Goal: Task Accomplishment & Management: Manage account settings

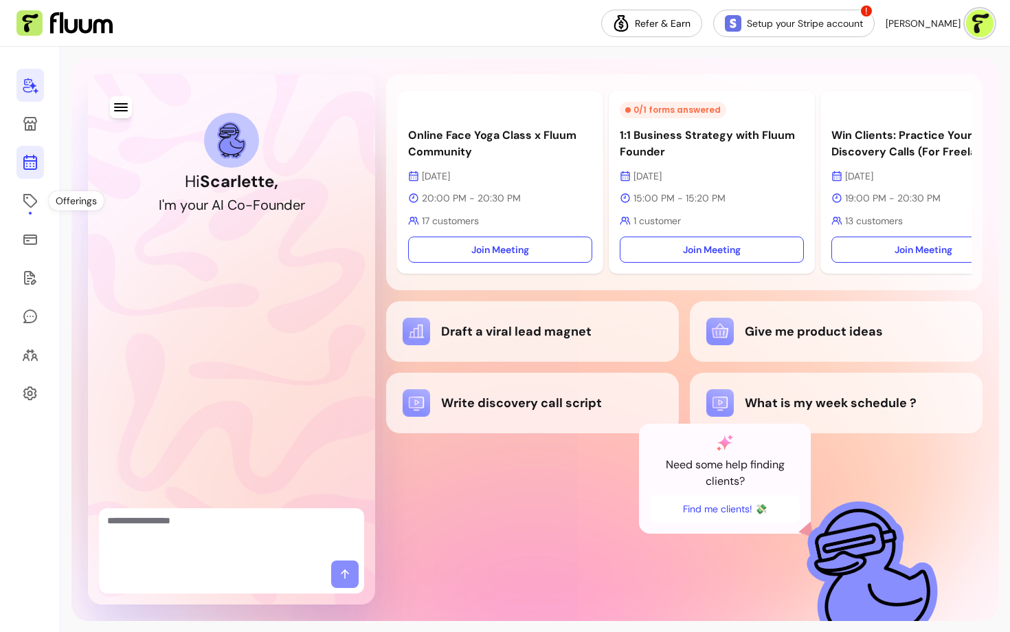
click at [31, 169] on icon at bounding box center [30, 108] width 233 height 196
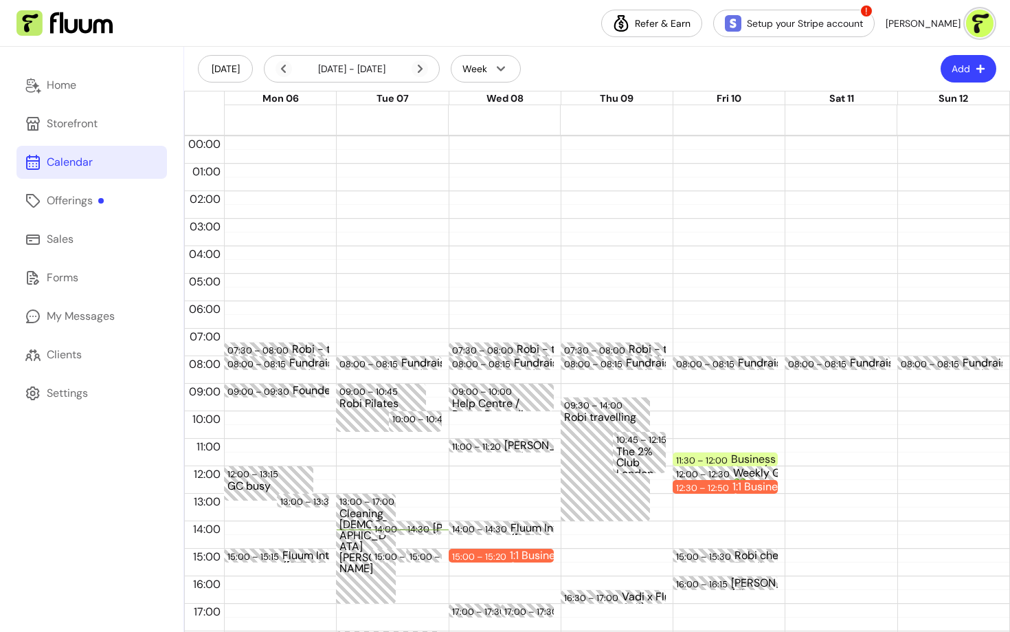
click at [964, 69] on button "Add" at bounding box center [969, 68] width 56 height 27
click at [929, 117] on li "Add Appointment" at bounding box center [927, 126] width 126 height 22
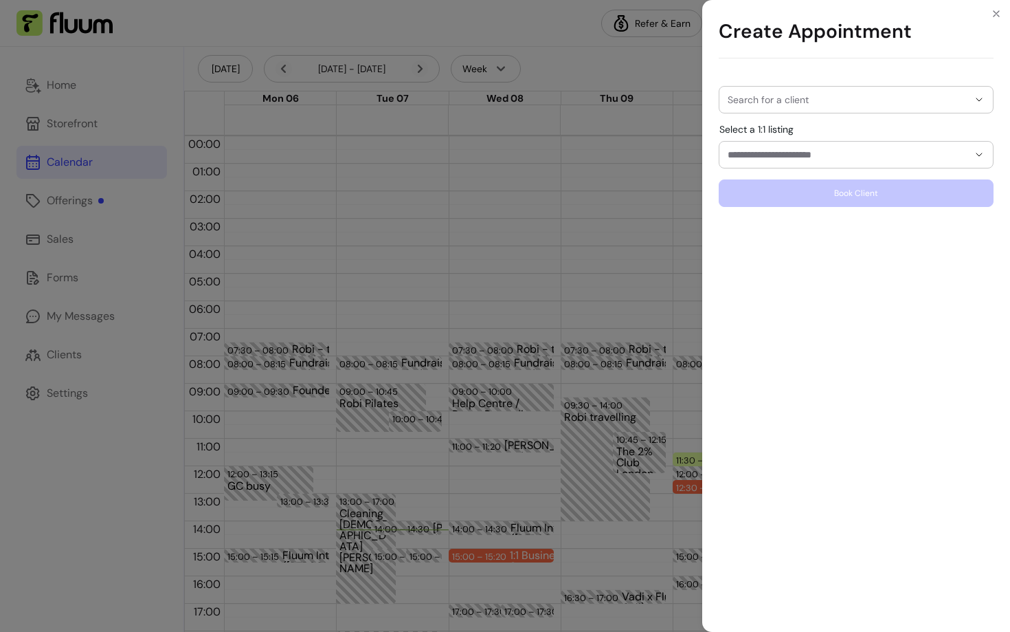
click at [795, 87] on div at bounding box center [856, 100] width 257 height 26
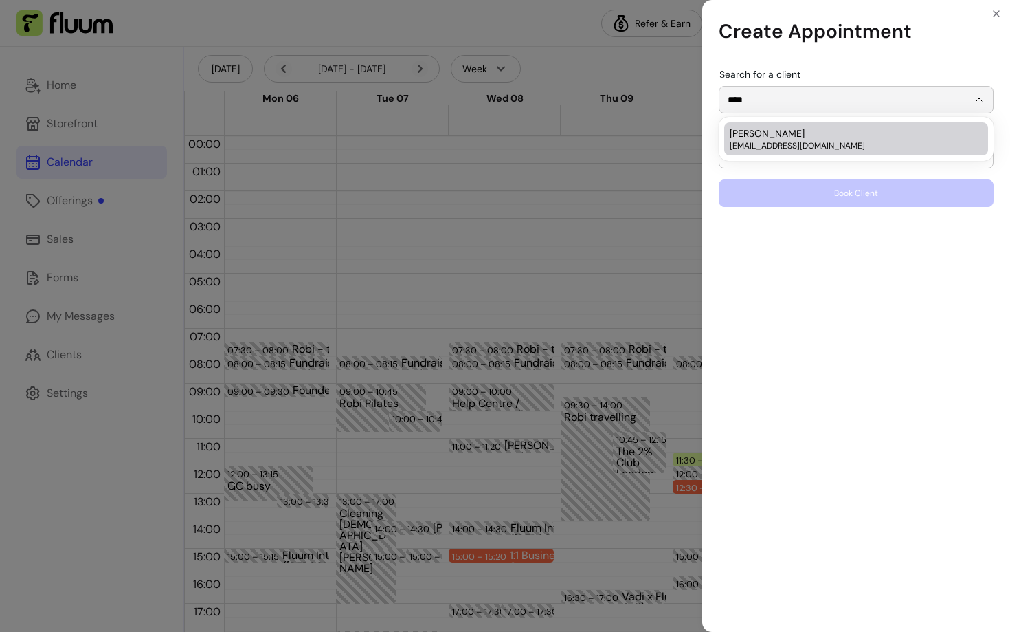
click at [784, 142] on span "[EMAIL_ADDRESS][DOMAIN_NAME]" at bounding box center [849, 145] width 239 height 11
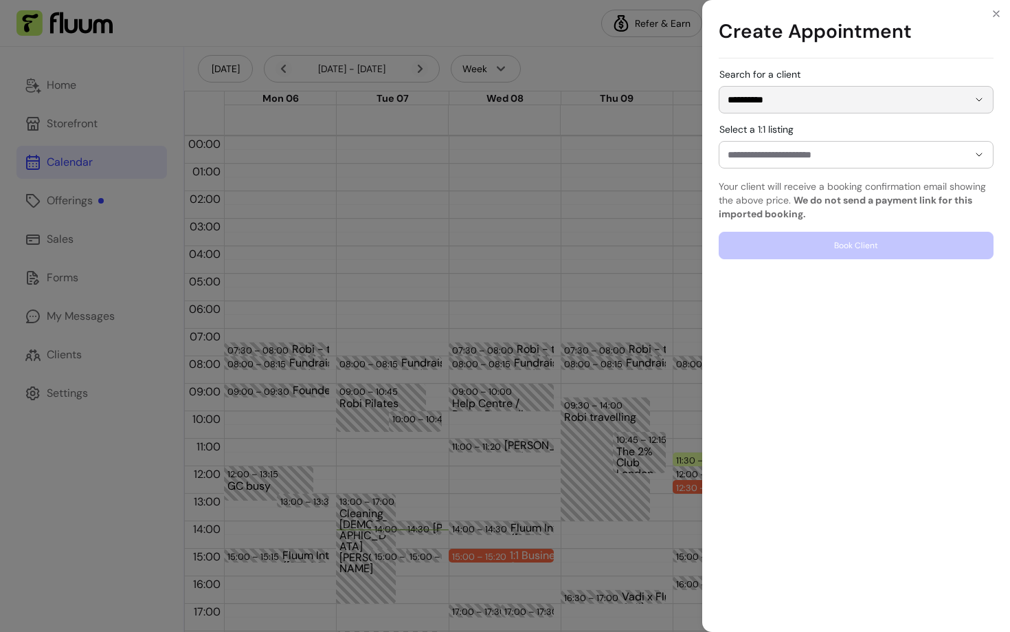
type input "**********"
click at [773, 159] on input "Select a 1:1 listing" at bounding box center [837, 155] width 219 height 14
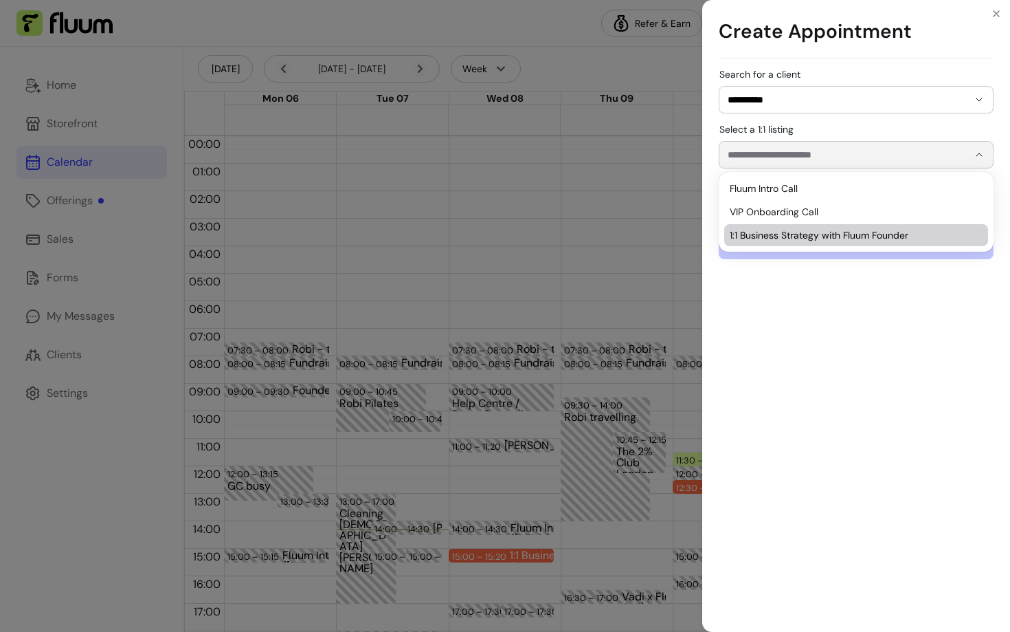
click at [763, 241] on span "1:1 Business Strategy with Fluum Founder" at bounding box center [849, 235] width 239 height 14
type input "**********"
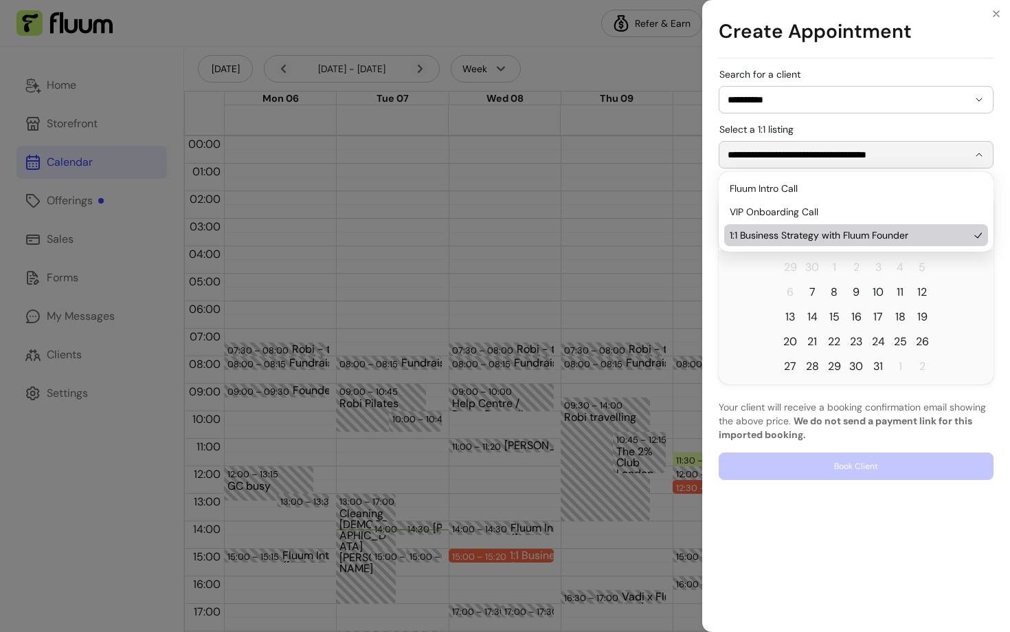
click at [744, 310] on tr "13 14 15 16 17 18 19" at bounding box center [856, 316] width 275 height 25
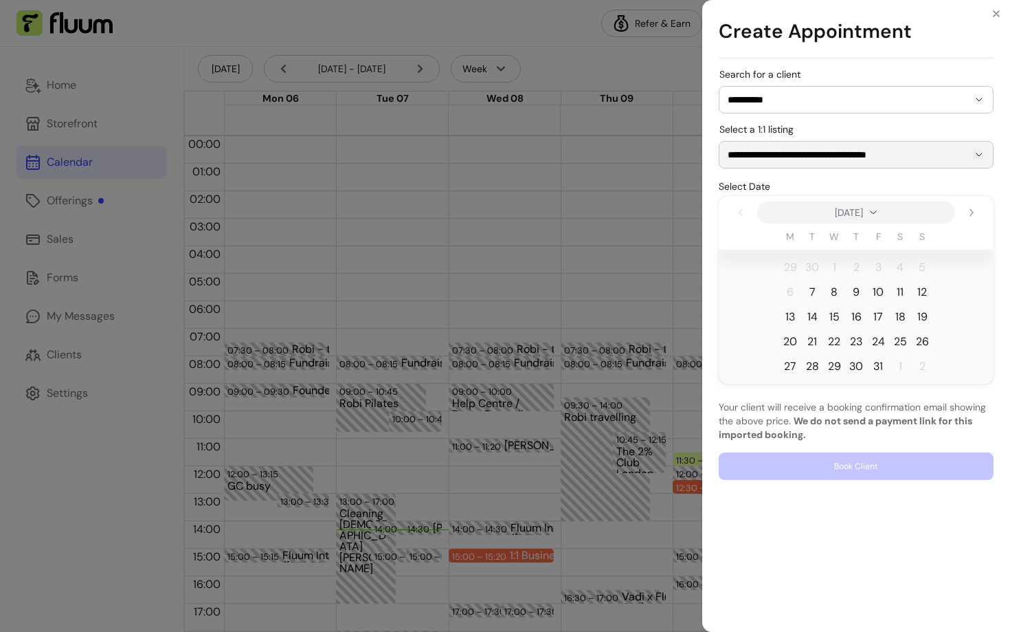
click at [807, 291] on span "7" at bounding box center [812, 292] width 22 height 22
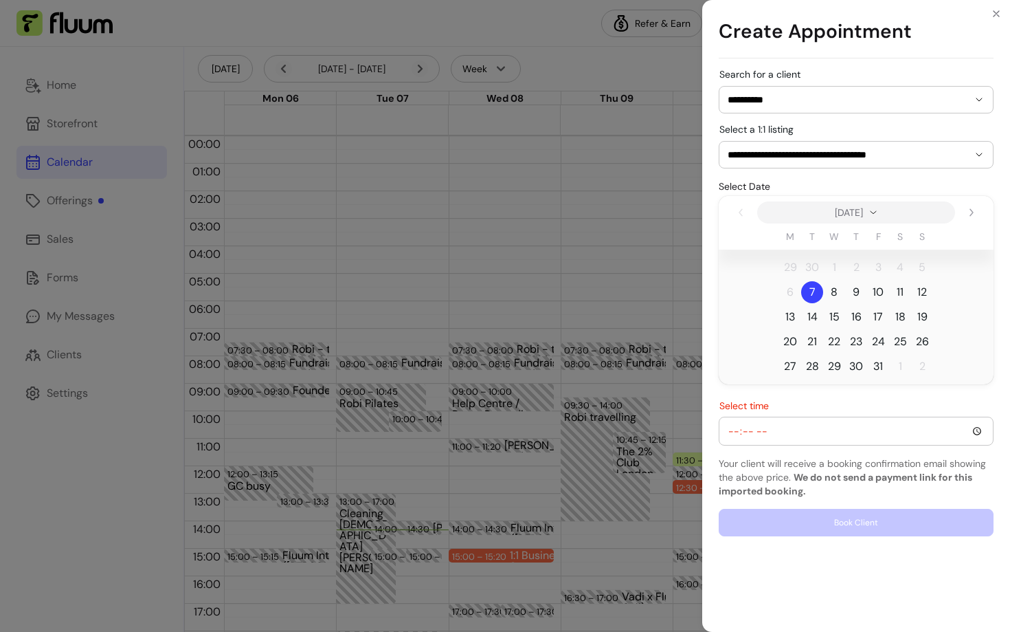
click at [747, 436] on input "Select time" at bounding box center [856, 430] width 257 height 15
click at [724, 430] on div "Select time" at bounding box center [857, 430] width 274 height 27
type input "16:00"
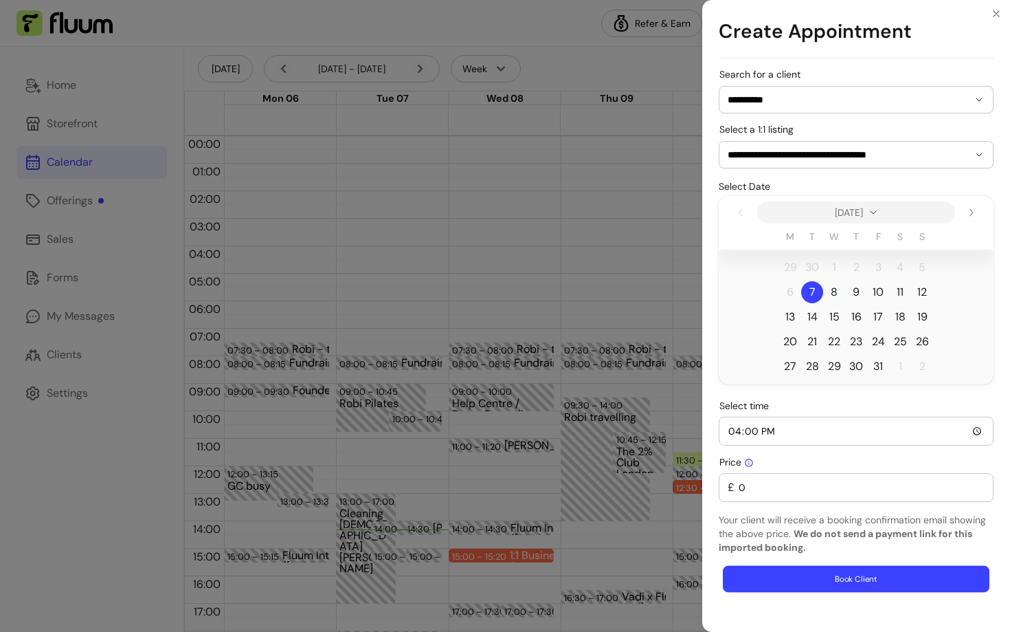
click at [795, 574] on button "Book Client" at bounding box center [856, 579] width 267 height 27
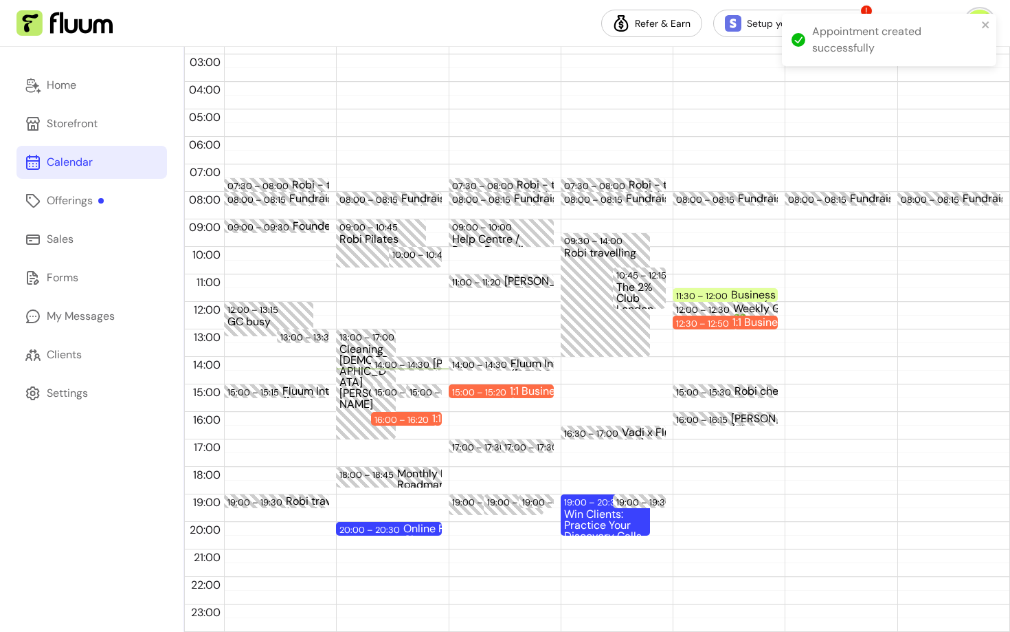
scroll to position [164, 0]
click at [386, 531] on div "20:00 – 20:30" at bounding box center [372, 530] width 64 height 13
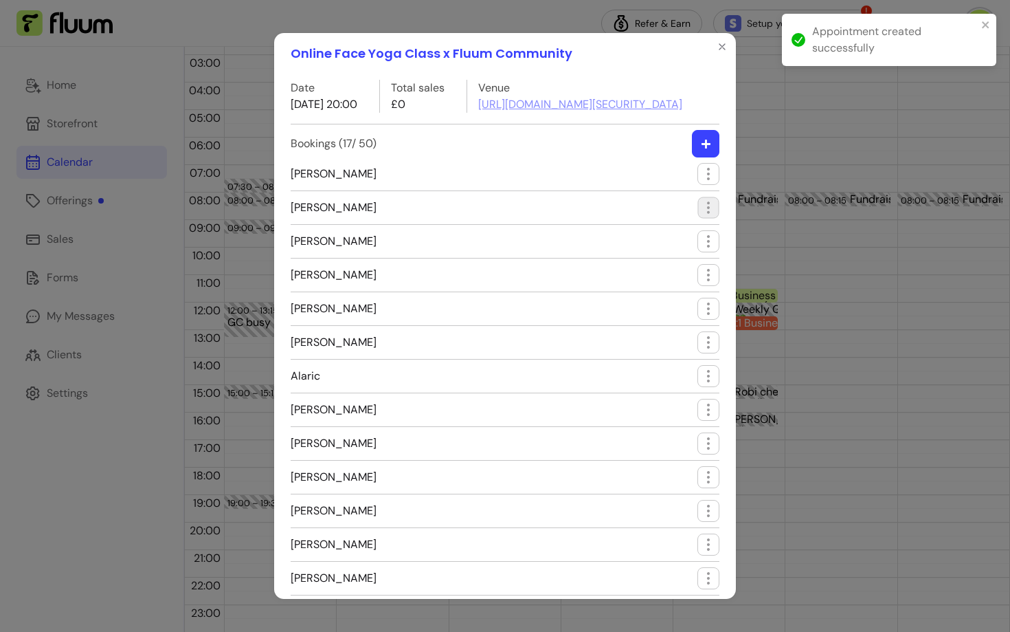
click at [713, 215] on icon "button" at bounding box center [708, 207] width 16 height 16
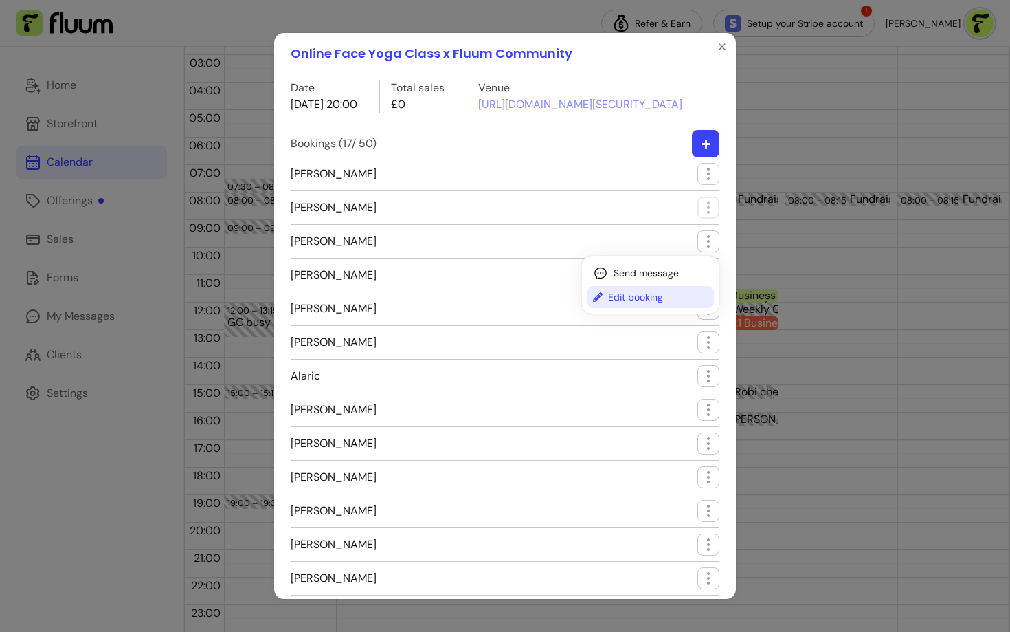
click at [665, 291] on span "Edit booking" at bounding box center [658, 297] width 100 height 14
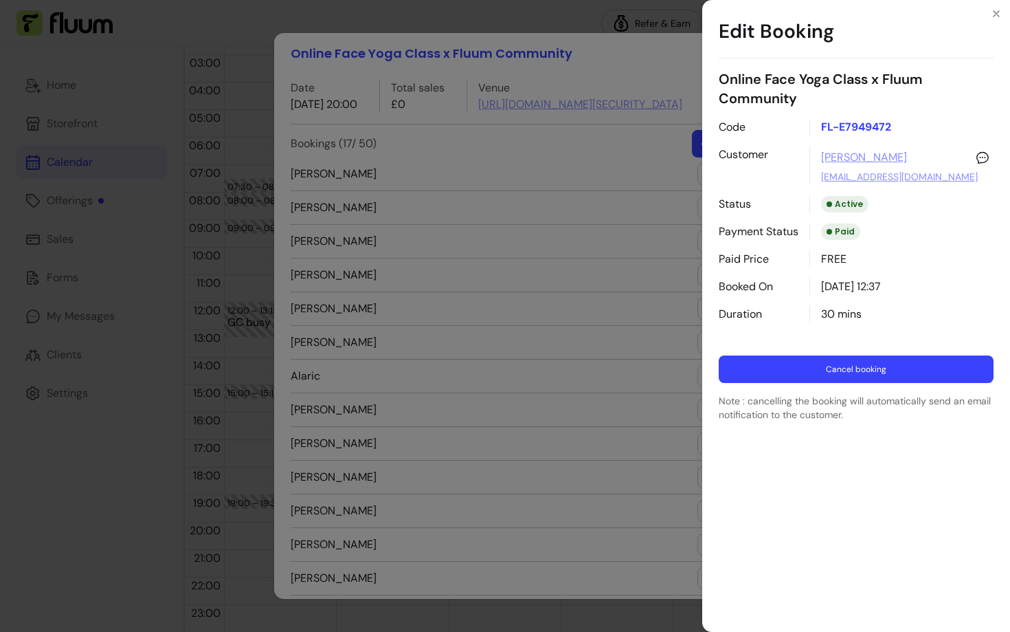
click at [792, 375] on button "Cancel booking" at bounding box center [856, 368] width 275 height 27
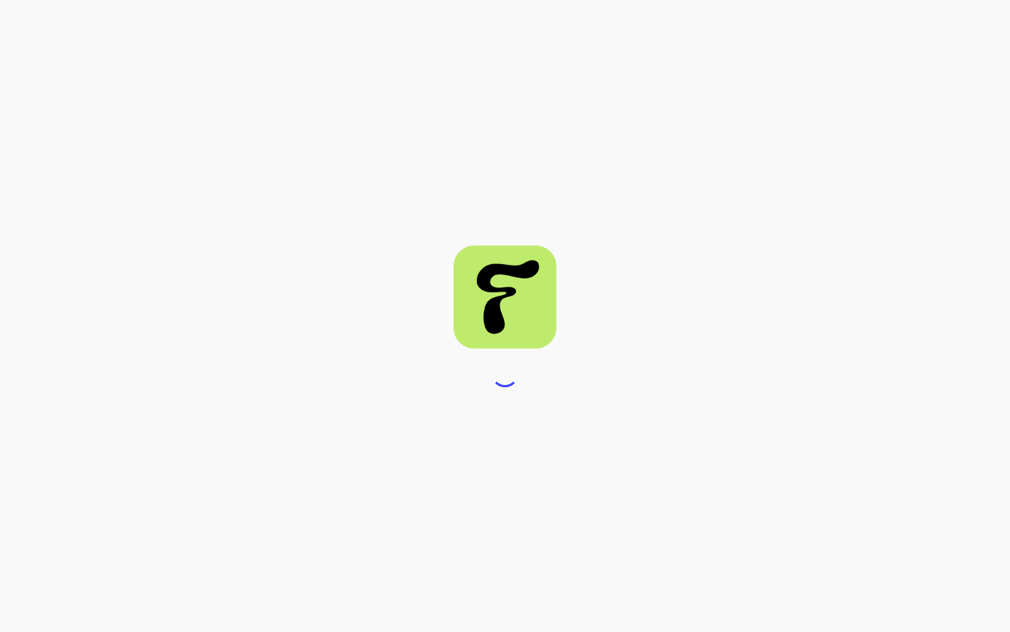
select select "****"
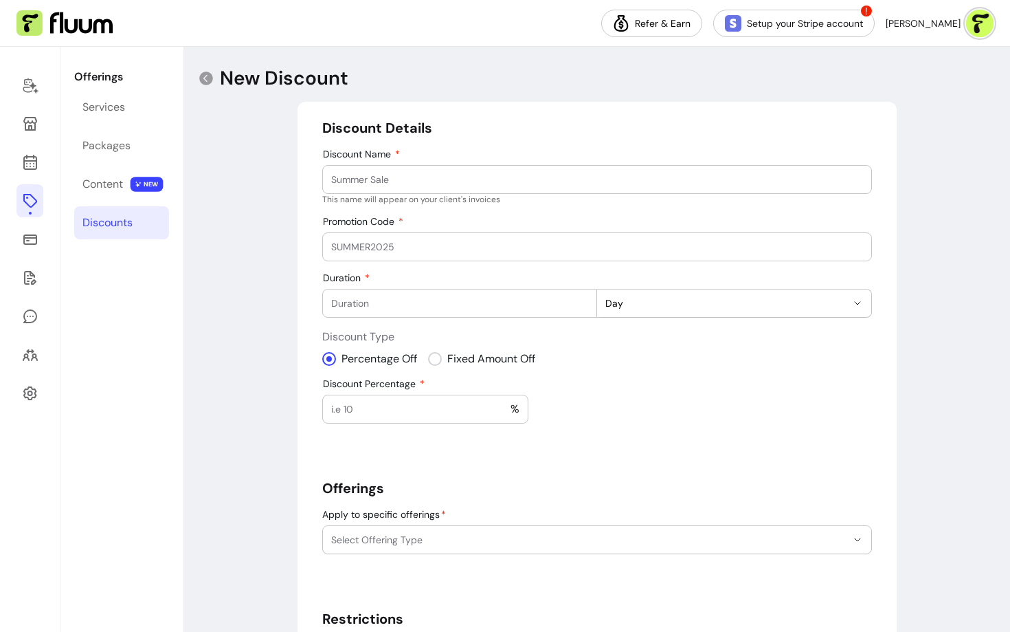
click at [381, 201] on p "This name will appear on your client's invoices" at bounding box center [597, 199] width 550 height 11
click at [417, 245] on input "Promotion Code" at bounding box center [597, 247] width 532 height 14
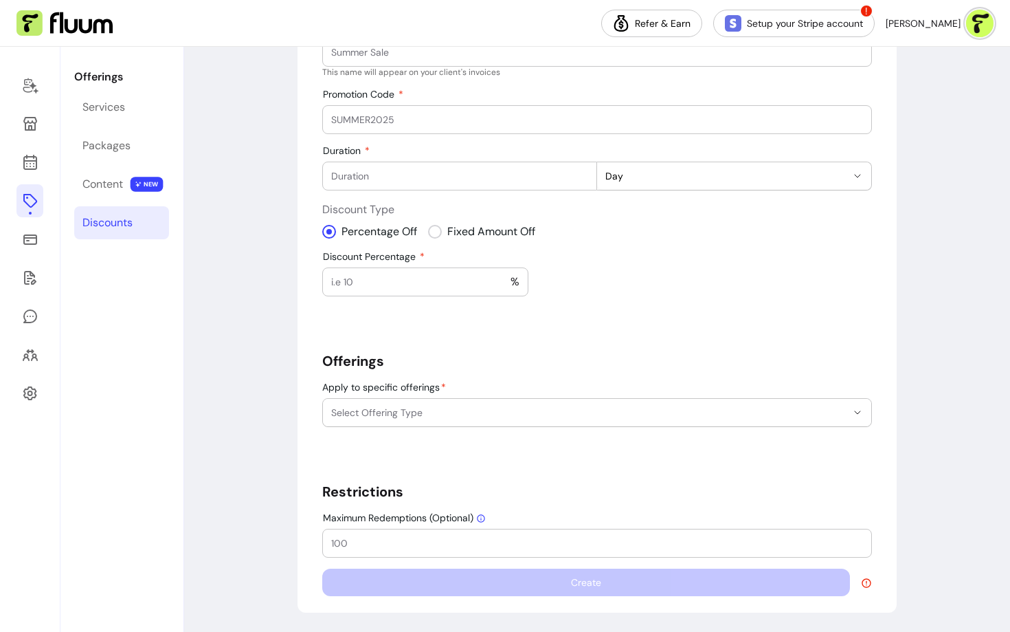
scroll to position [48, 0]
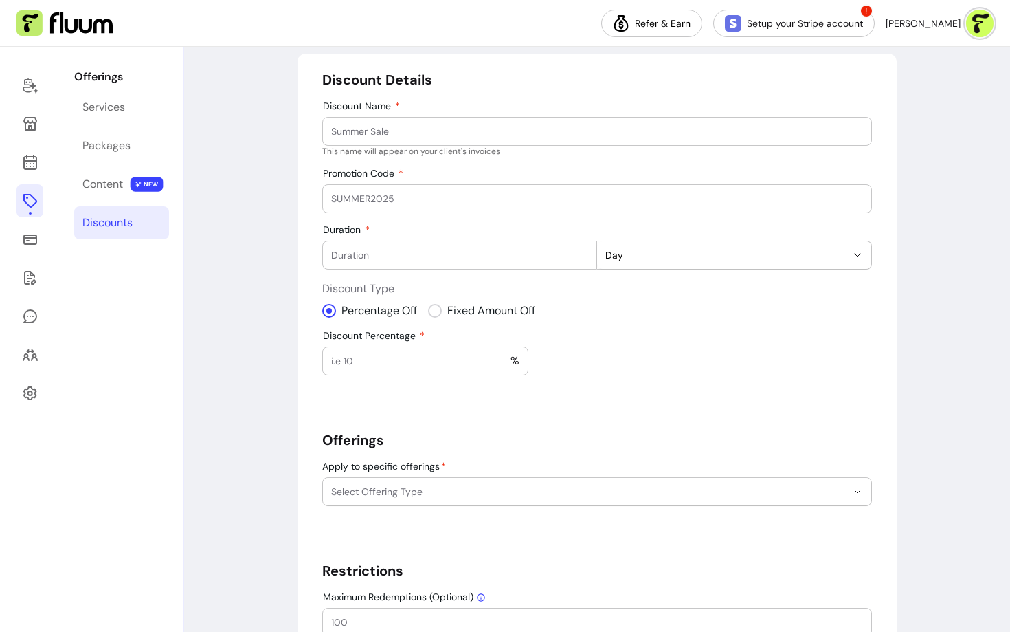
click at [340, 154] on p "This name will appear on your client's invoices" at bounding box center [597, 151] width 550 height 11
click at [342, 212] on div "Promotion Code" at bounding box center [597, 198] width 550 height 29
click at [112, 182] on div "Content" at bounding box center [102, 184] width 41 height 16
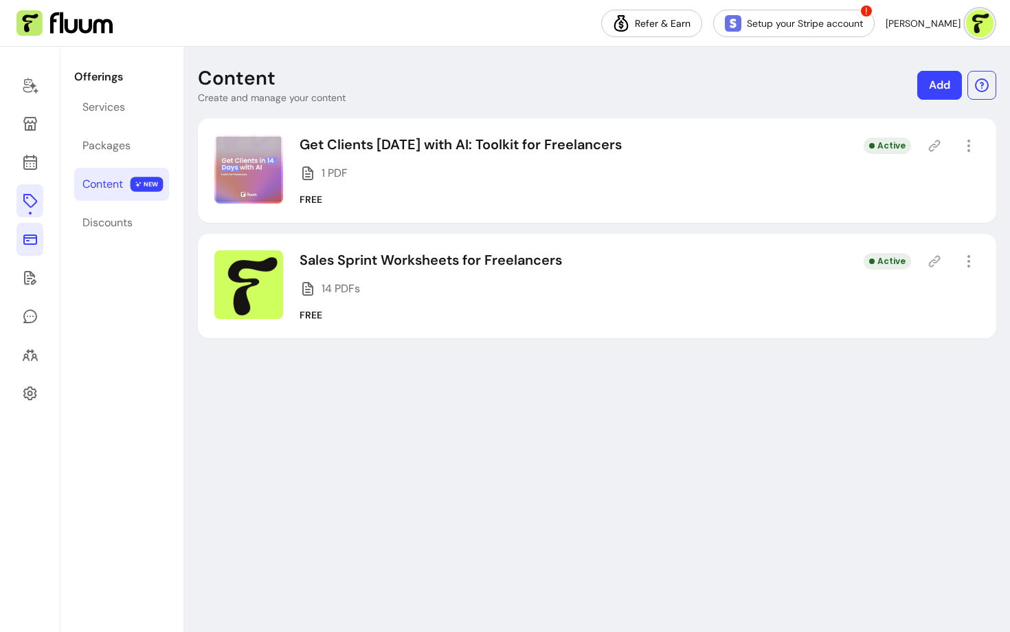
click at [32, 244] on icon at bounding box center [30, 239] width 14 height 10
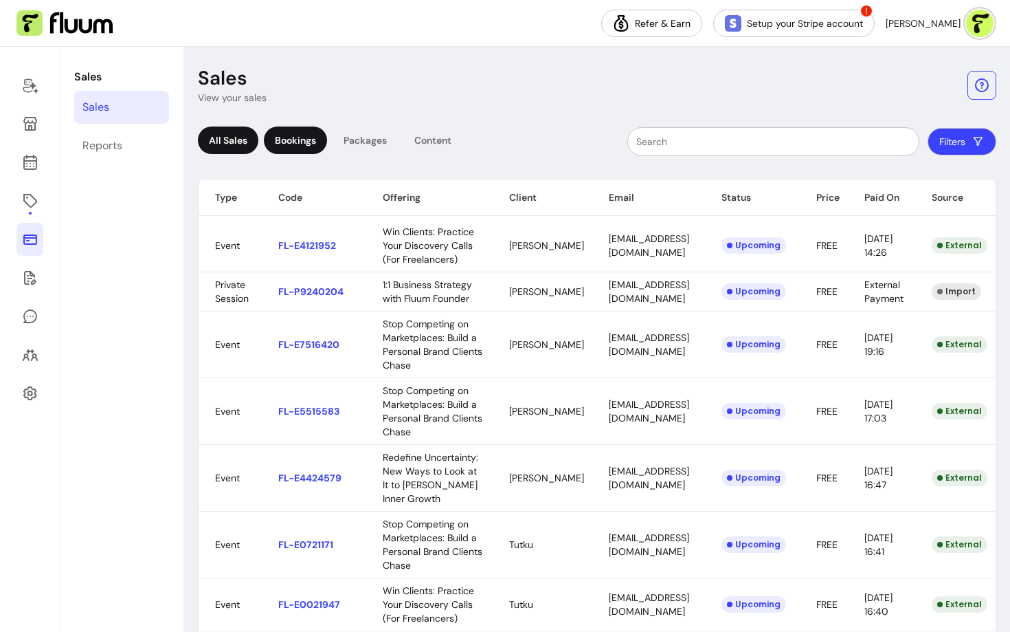
click at [304, 142] on div "Bookings" at bounding box center [295, 139] width 63 height 27
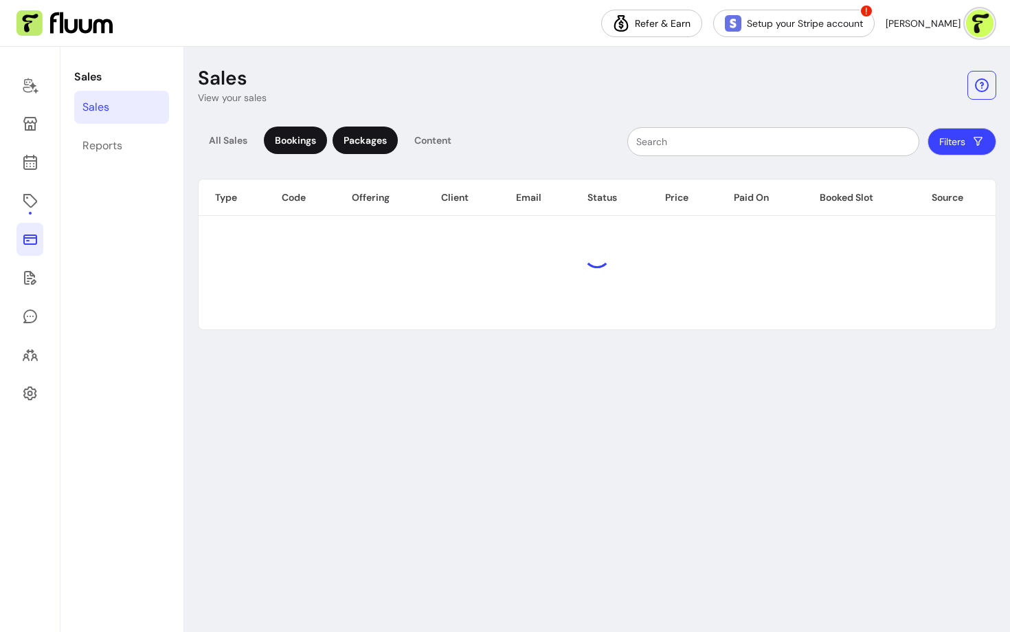
click at [373, 151] on div "Packages" at bounding box center [365, 139] width 65 height 27
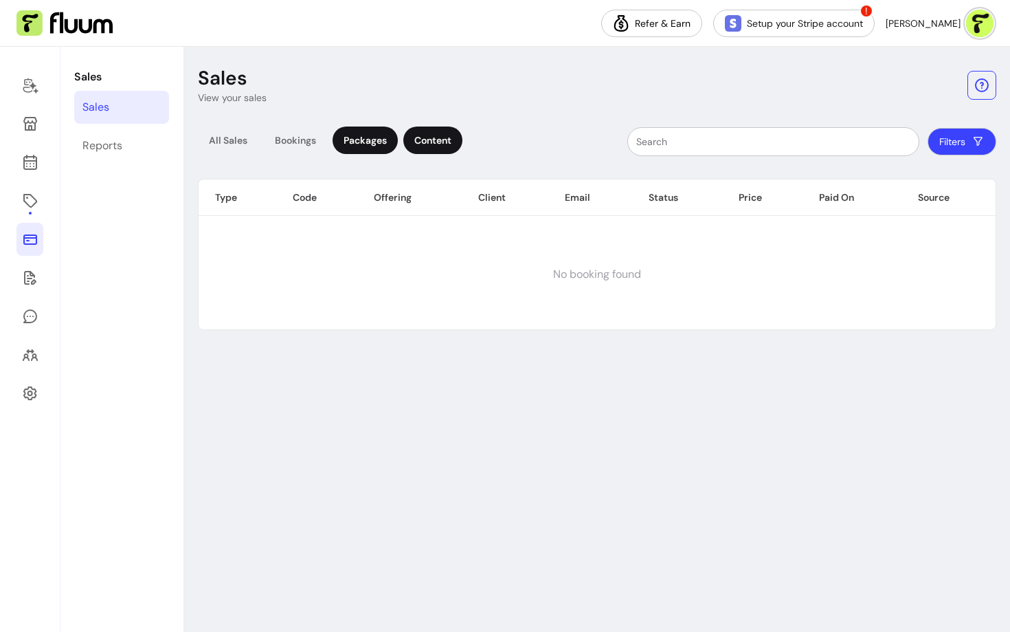
click at [436, 137] on div "Content" at bounding box center [432, 139] width 59 height 27
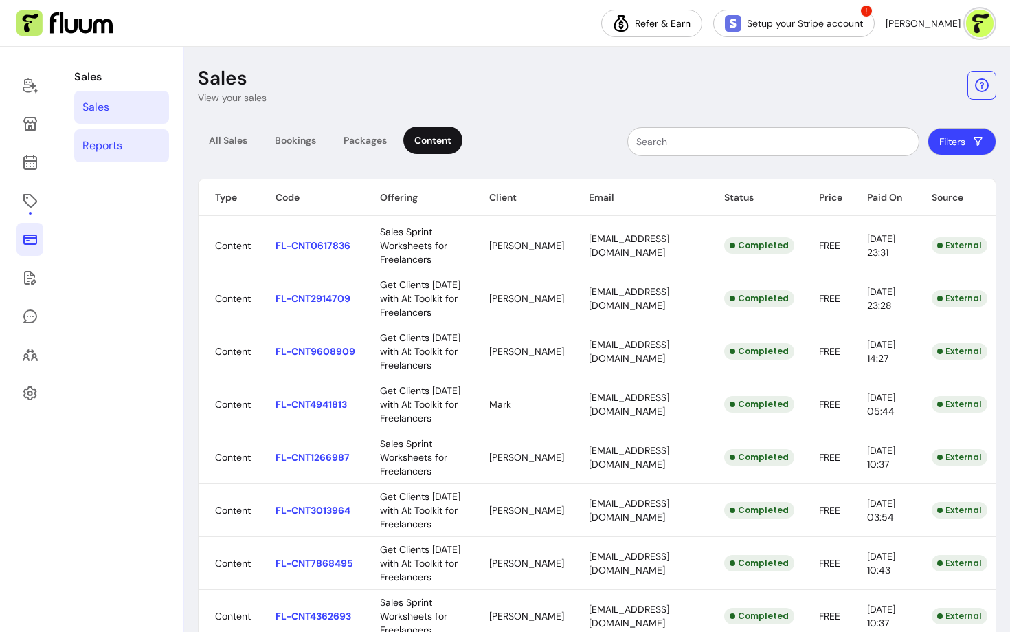
click at [98, 142] on div "Reports" at bounding box center [102, 145] width 40 height 16
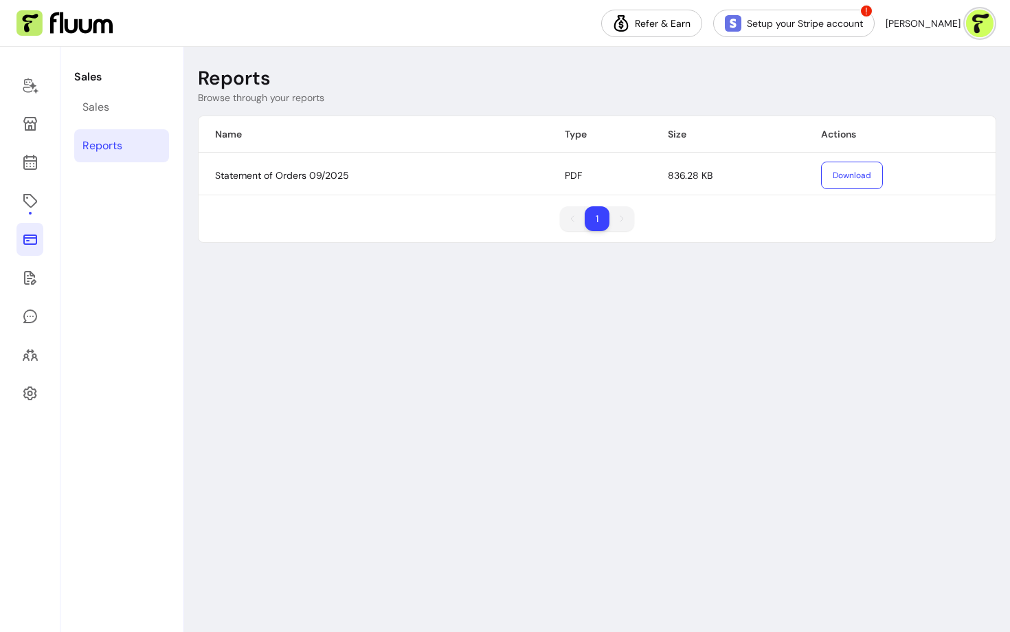
click at [685, 179] on span "836.28 KB" at bounding box center [690, 175] width 45 height 12
click at [845, 177] on button "Download" at bounding box center [852, 175] width 62 height 27
click at [94, 110] on div "Sales" at bounding box center [95, 107] width 27 height 16
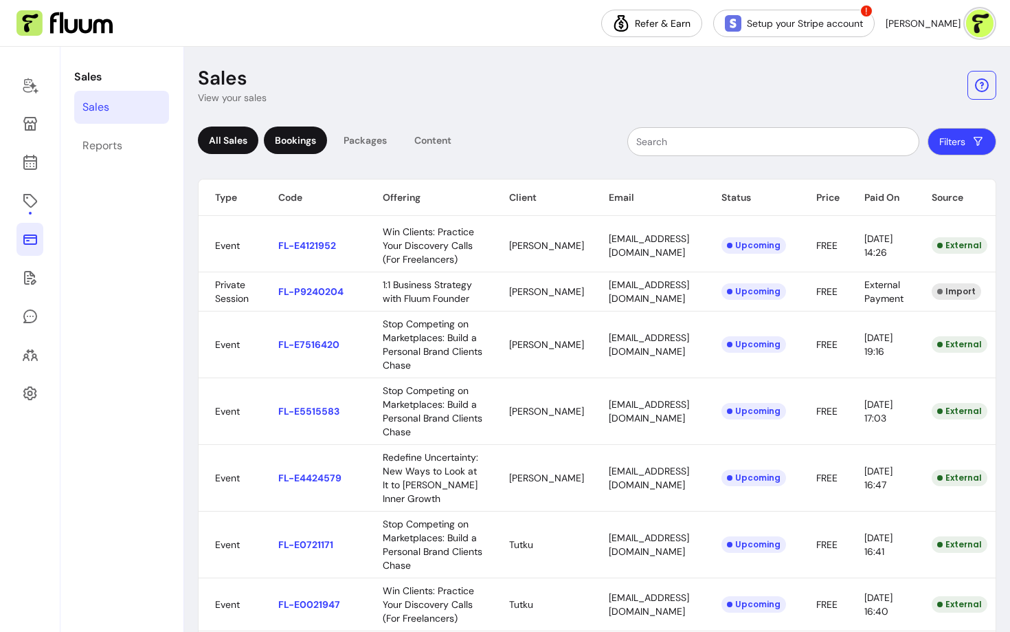
click at [299, 133] on div "Bookings" at bounding box center [295, 139] width 63 height 27
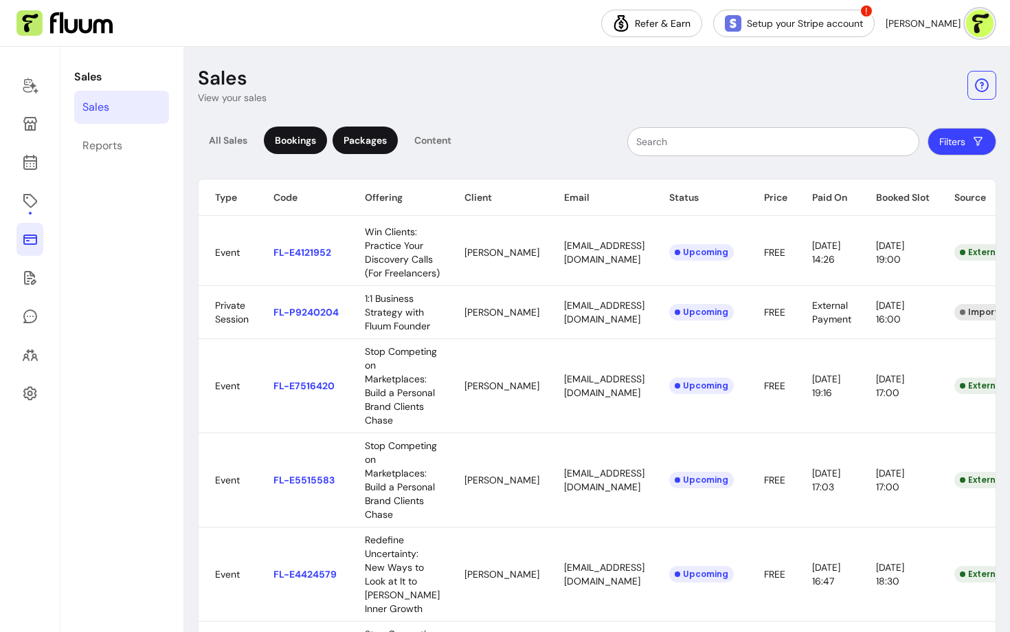
click at [362, 136] on div "Packages" at bounding box center [365, 139] width 65 height 27
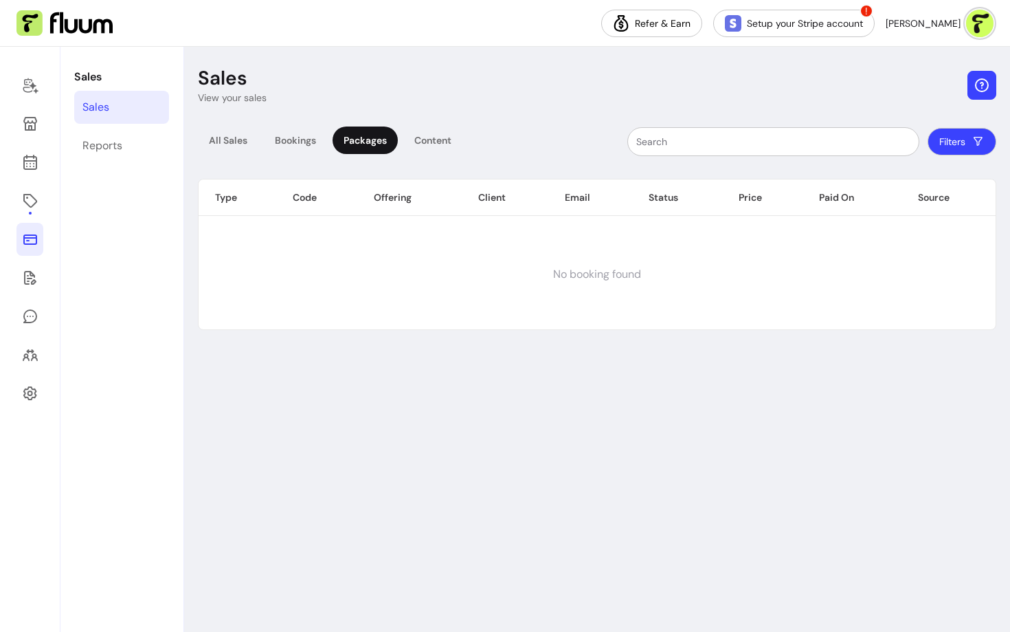
click at [985, 91] on icon "button" at bounding box center [982, 85] width 16 height 16
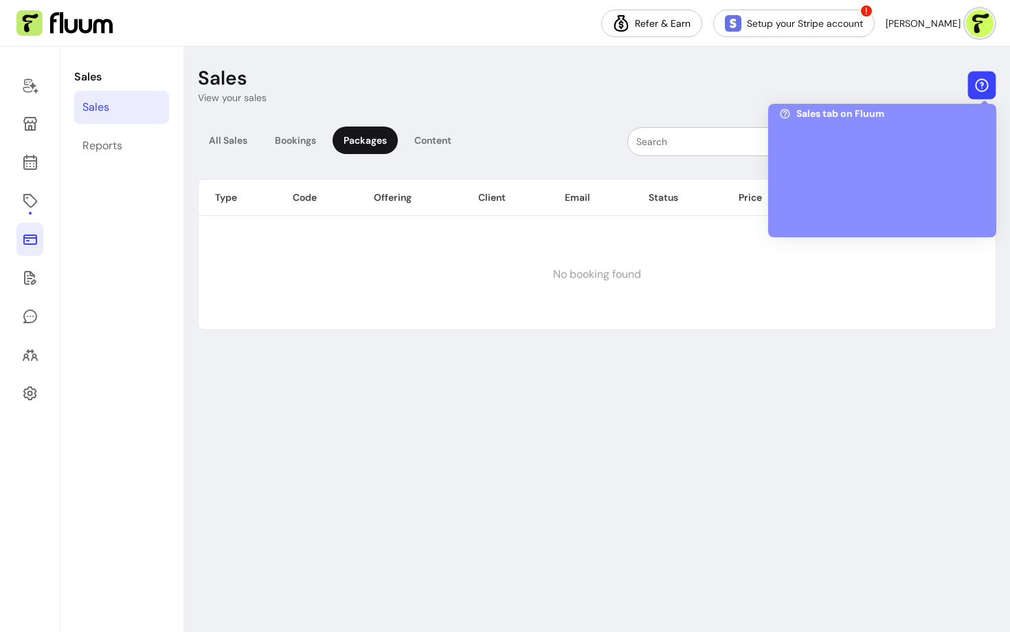
click at [976, 80] on icon "button" at bounding box center [982, 85] width 16 height 16
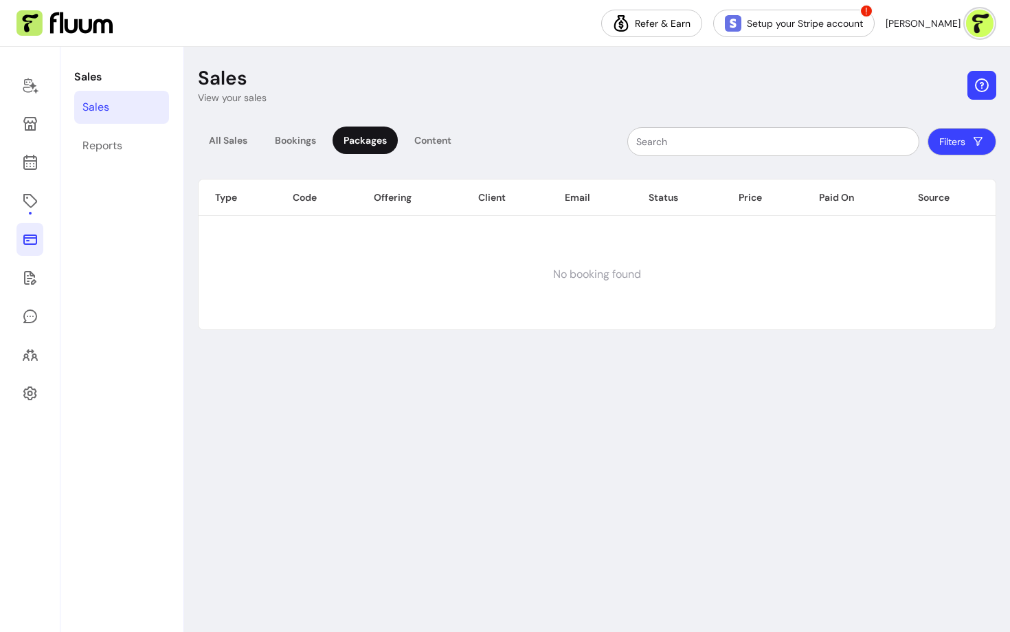
click at [979, 89] on icon "button" at bounding box center [982, 85] width 16 height 16
click at [777, 82] on header "Sales View your sales" at bounding box center [597, 85] width 799 height 38
